Goal: Find specific page/section: Find specific page/section

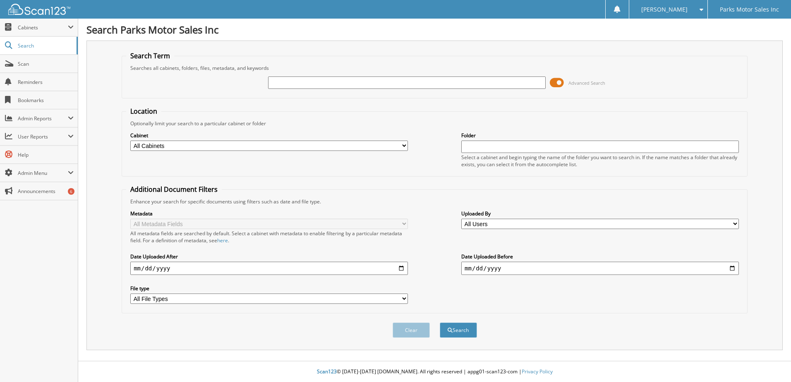
click at [402, 79] on input "text" at bounding box center [406, 82] width 277 height 12
type input "47090B"
click at [440, 323] on button "Search" at bounding box center [458, 330] width 37 height 15
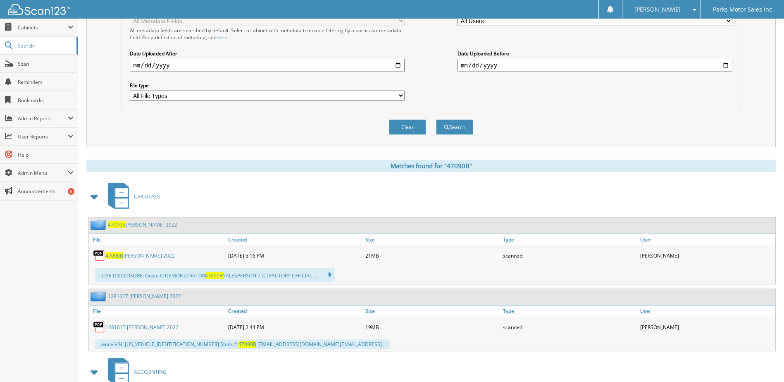
scroll to position [207, 0]
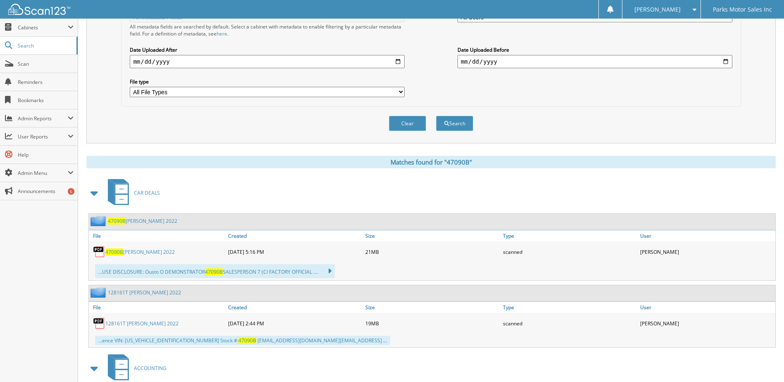
click at [117, 250] on span "47090B" at bounding box center [114, 252] width 18 height 7
click at [148, 253] on link "47090B [PERSON_NAME] 2022" at bounding box center [139, 252] width 69 height 7
